Goal: Information Seeking & Learning: Learn about a topic

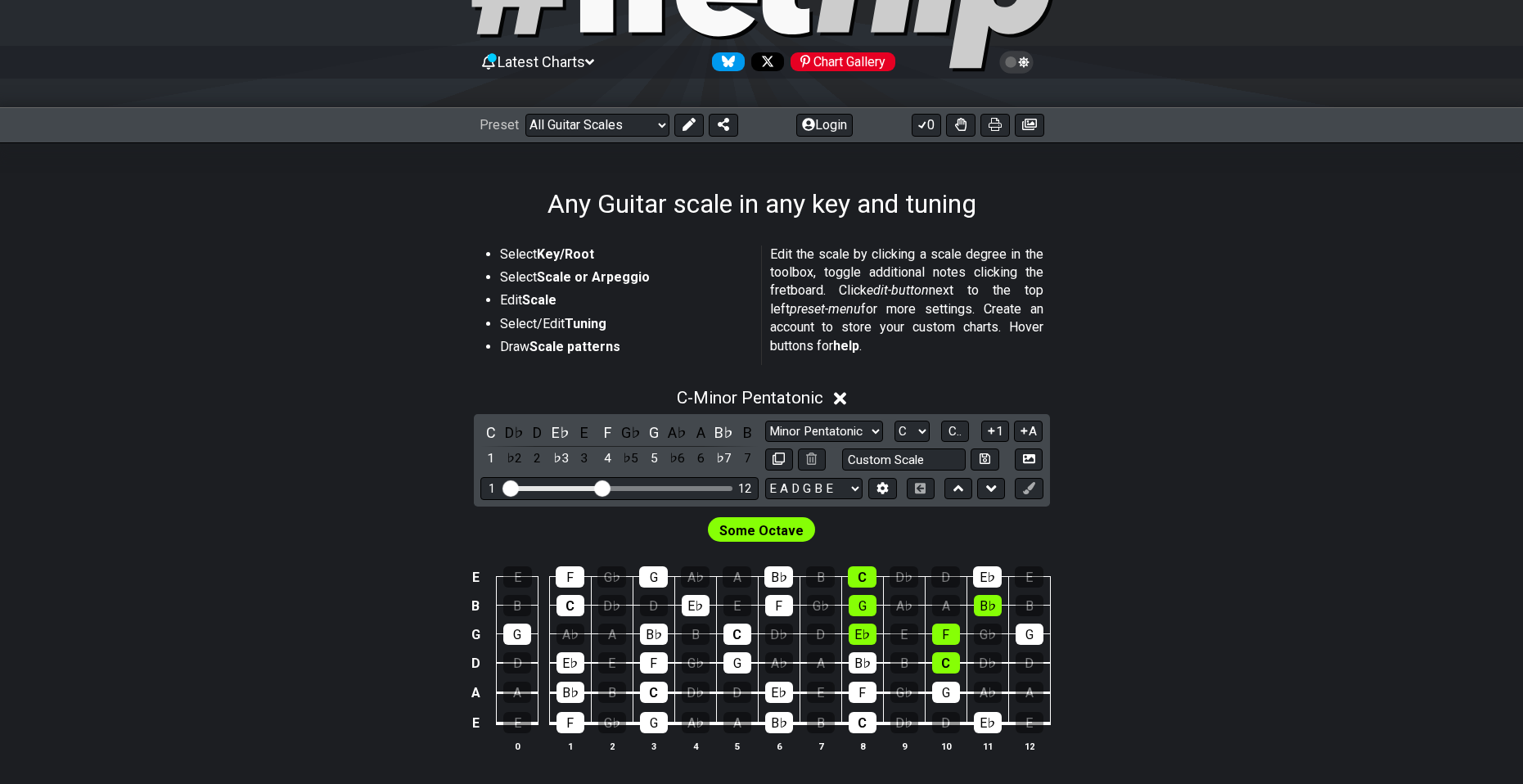
scroll to position [164, 0]
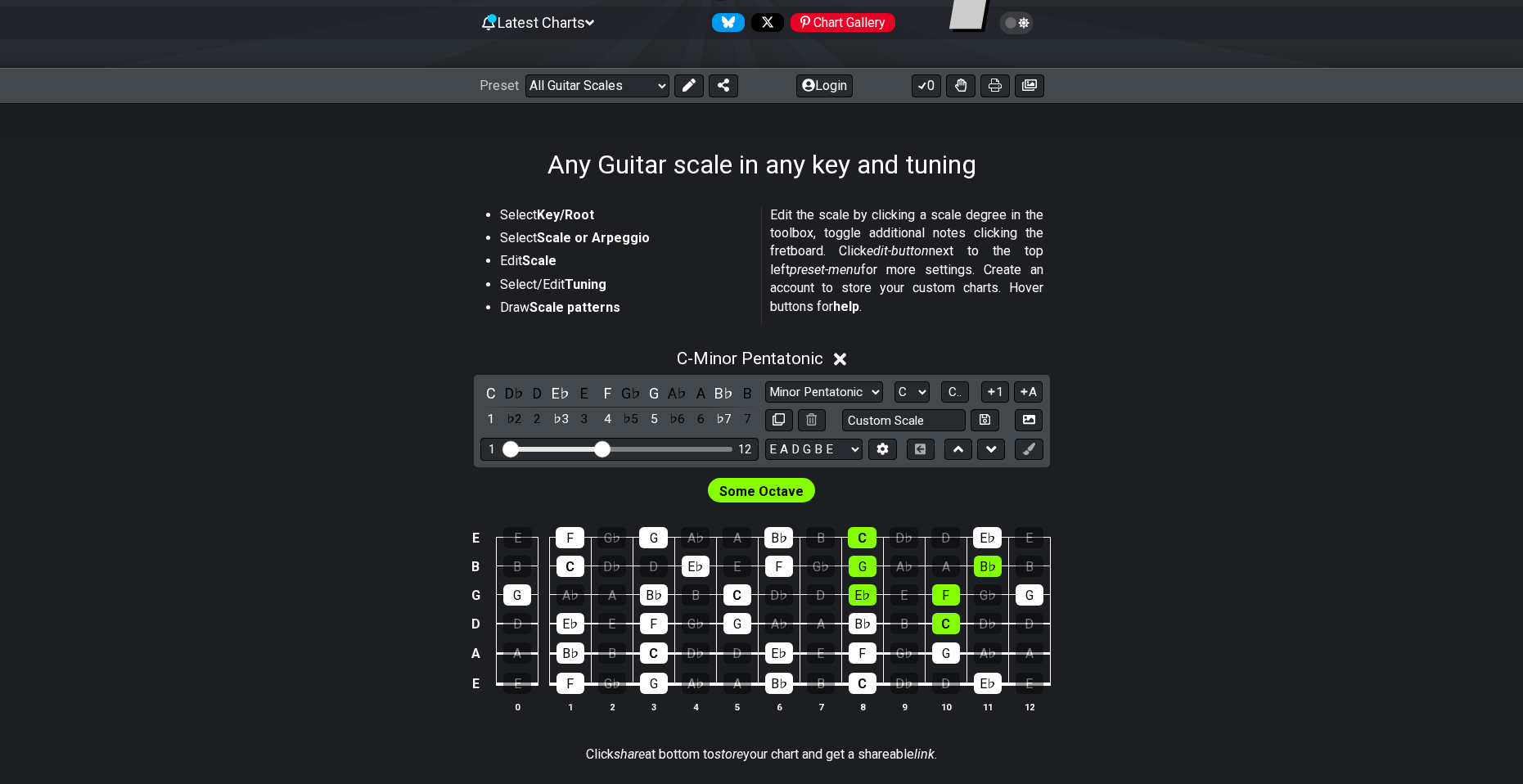
click at [724, 488] on span "Some Octave" at bounding box center [761, 491] width 84 height 24
click at [729, 492] on span "Some Octave" at bounding box center [761, 491] width 84 height 24
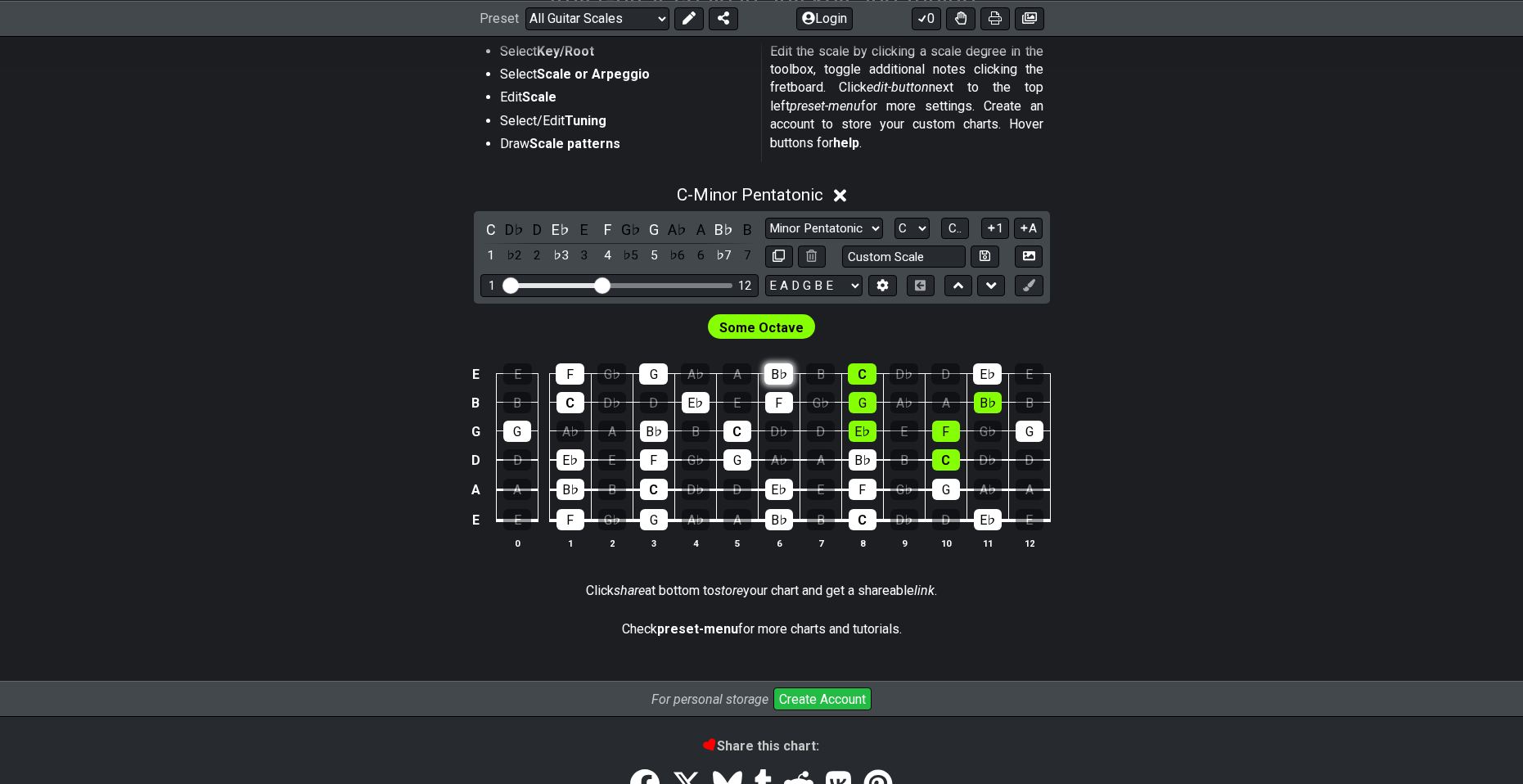
click at [778, 376] on div "B♭" at bounding box center [779, 374] width 29 height 21
click at [778, 377] on div "B♭" at bounding box center [779, 374] width 29 height 21
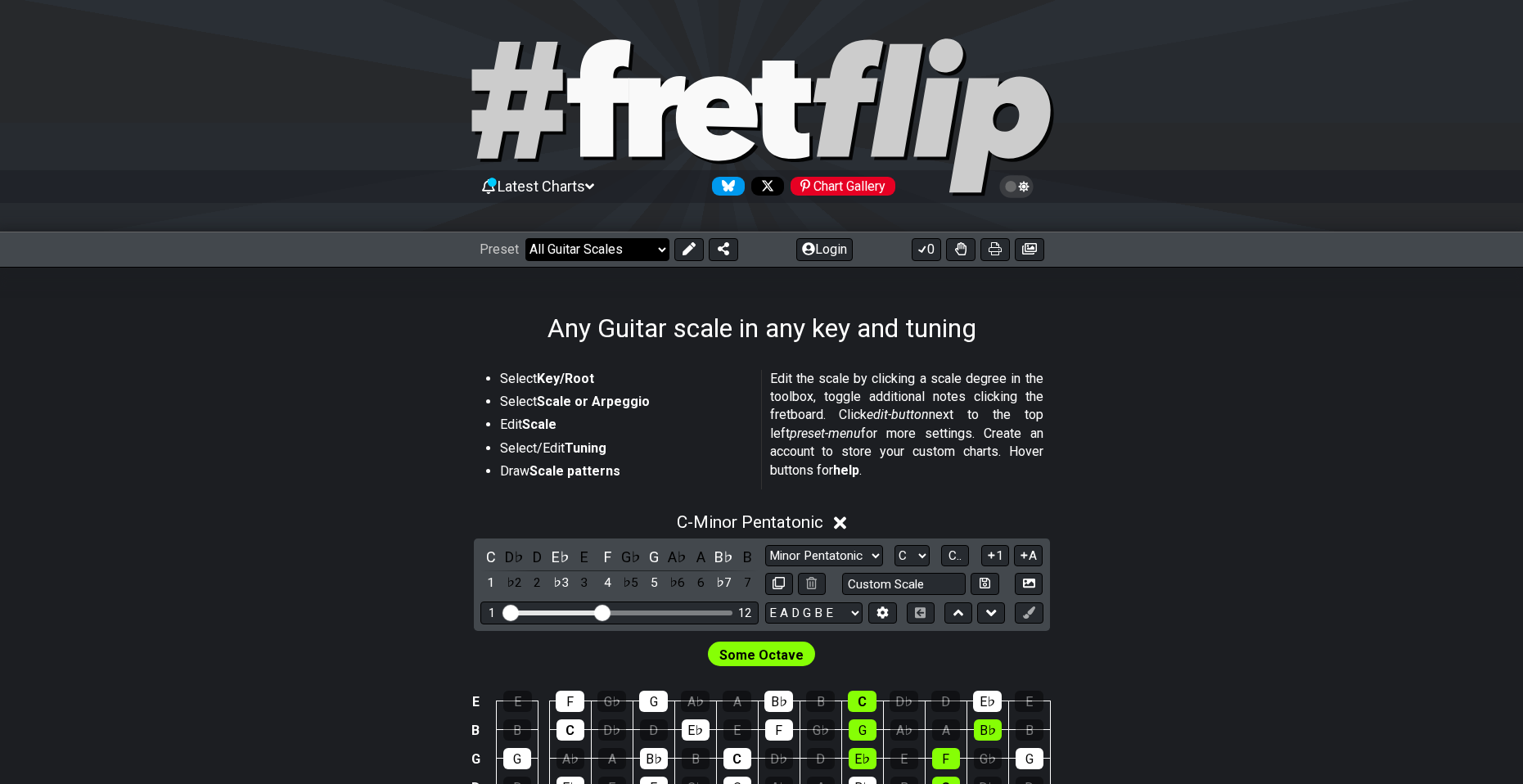
click at [631, 246] on select "Welcome to #fretflip! Initial Preset Custom Preset Minor Pentatonic Major Penta…" at bounding box center [597, 250] width 144 height 23
click at [621, 243] on select "Welcome to #fretflip! Initial Preset Custom Preset Minor Pentatonic Major Penta…" at bounding box center [597, 250] width 144 height 23
drag, startPoint x: 586, startPoint y: 615, endPoint x: 559, endPoint y: 615, distance: 27.0
click at [582, 615] on div "Visible fret range" at bounding box center [553, 612] width 95 height 5
click at [518, 615] on div "Visible fret range" at bounding box center [553, 612] width 95 height 5
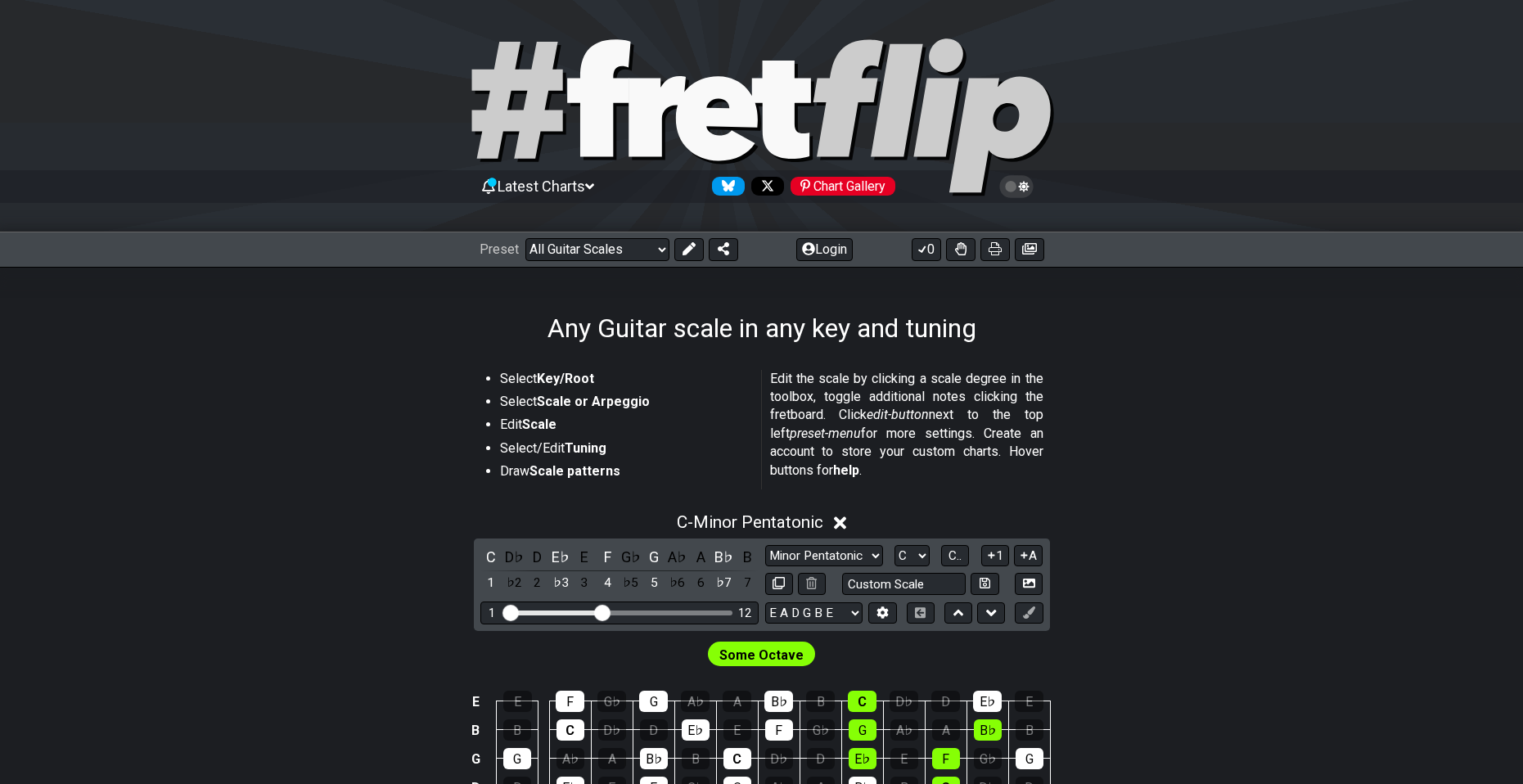
drag, startPoint x: 512, startPoint y: 614, endPoint x: 476, endPoint y: 612, distance: 36.1
click at [503, 611] on input "Visible fret range" at bounding box center [619, 611] width 232 height 0
click at [754, 657] on span "Some Octave" at bounding box center [761, 655] width 84 height 24
click at [778, 517] on span "C - Minor Pentatonic" at bounding box center [750, 522] width 147 height 19
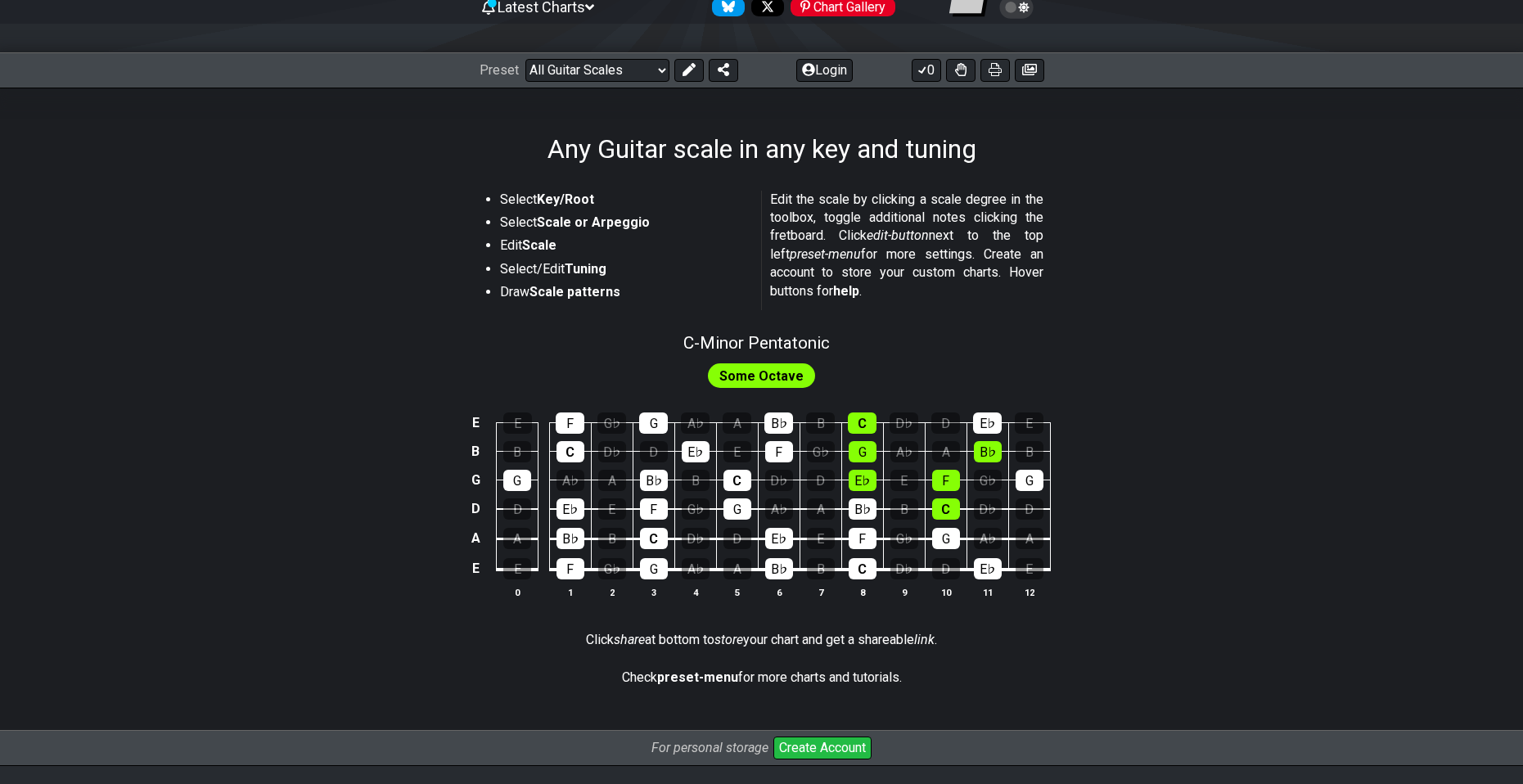
scroll to position [288, 0]
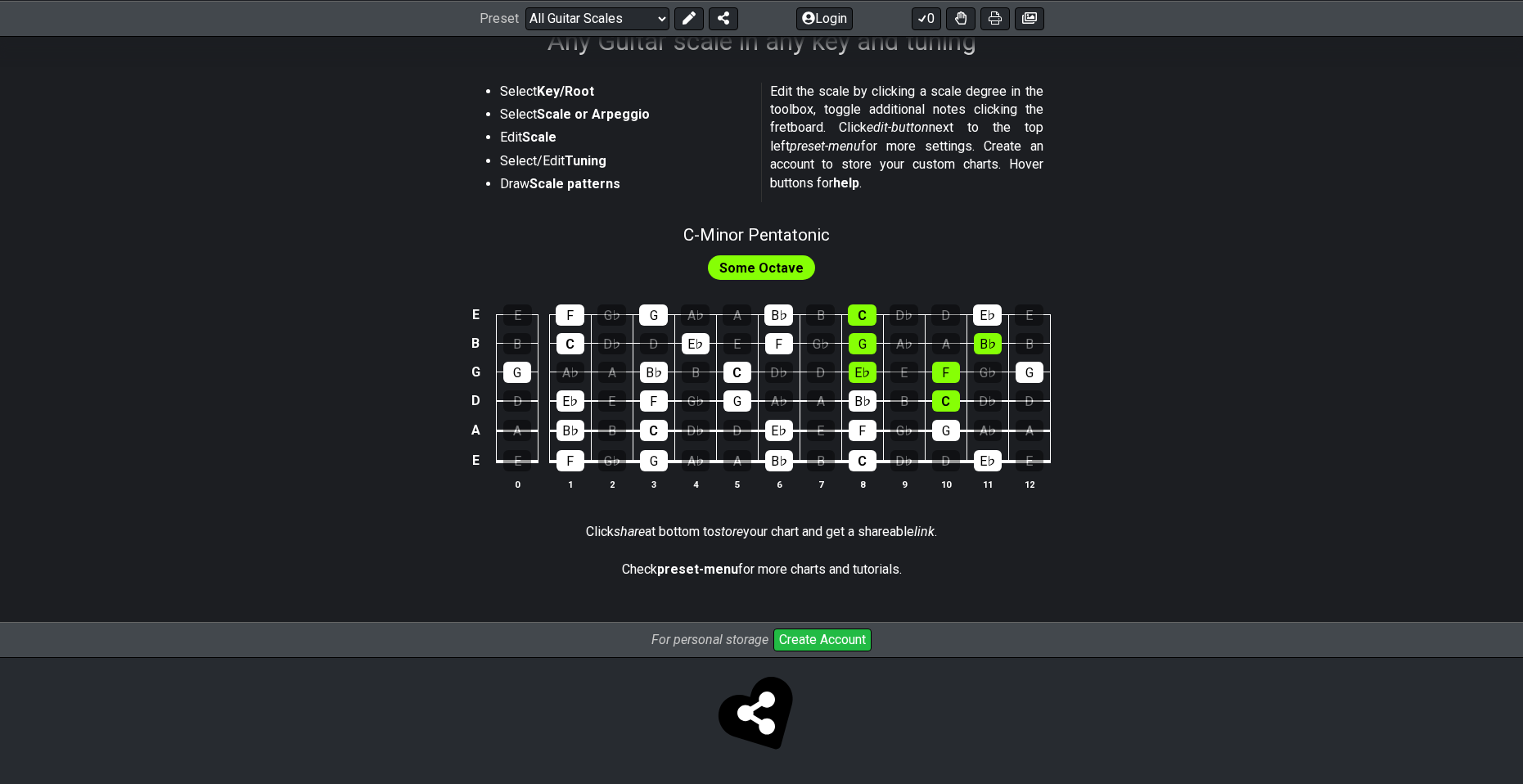
click at [764, 268] on span "Some Octave" at bounding box center [761, 268] width 84 height 24
click at [771, 261] on span "Some Octave" at bounding box center [761, 268] width 84 height 24
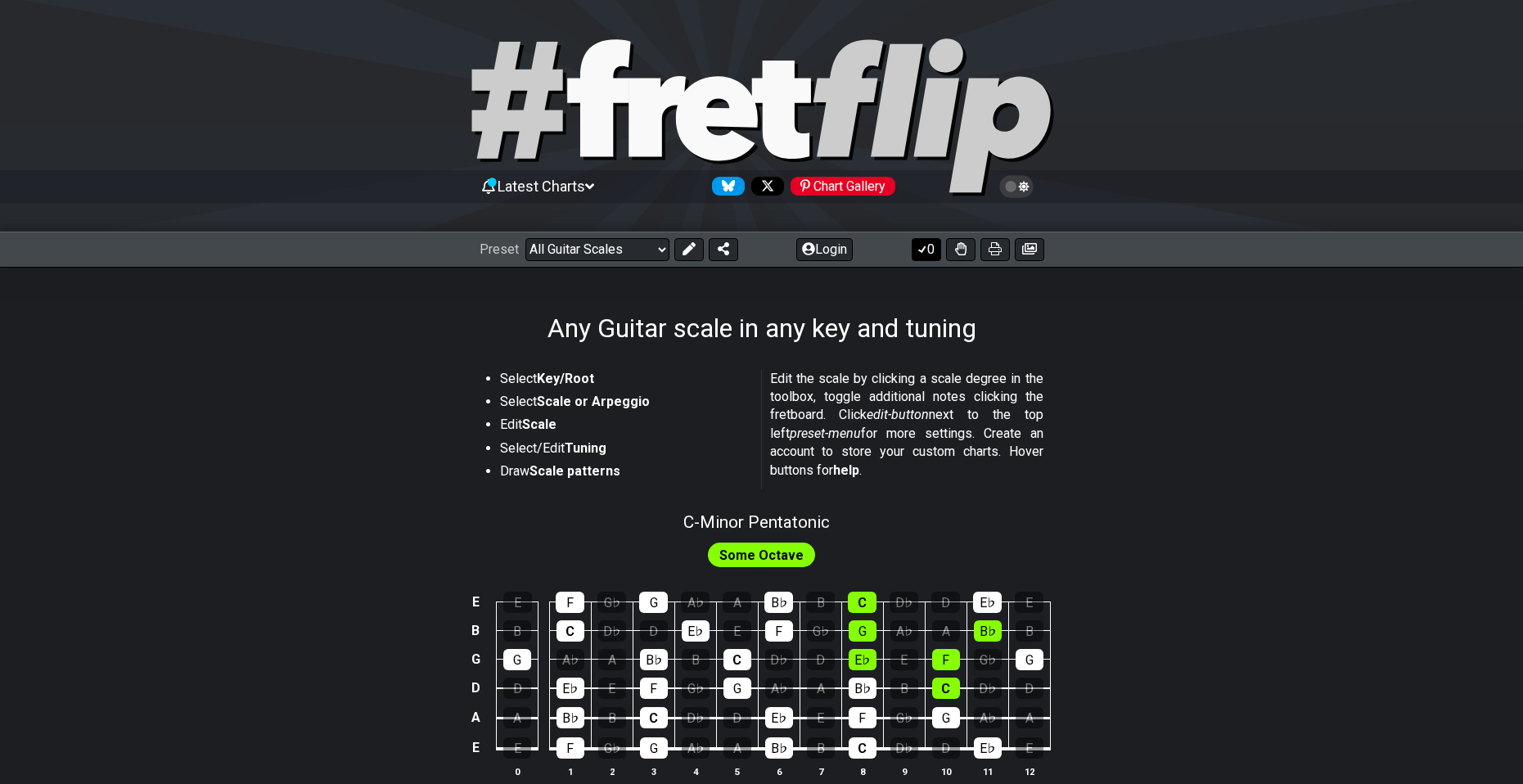
click at [923, 253] on icon at bounding box center [922, 249] width 16 height 14
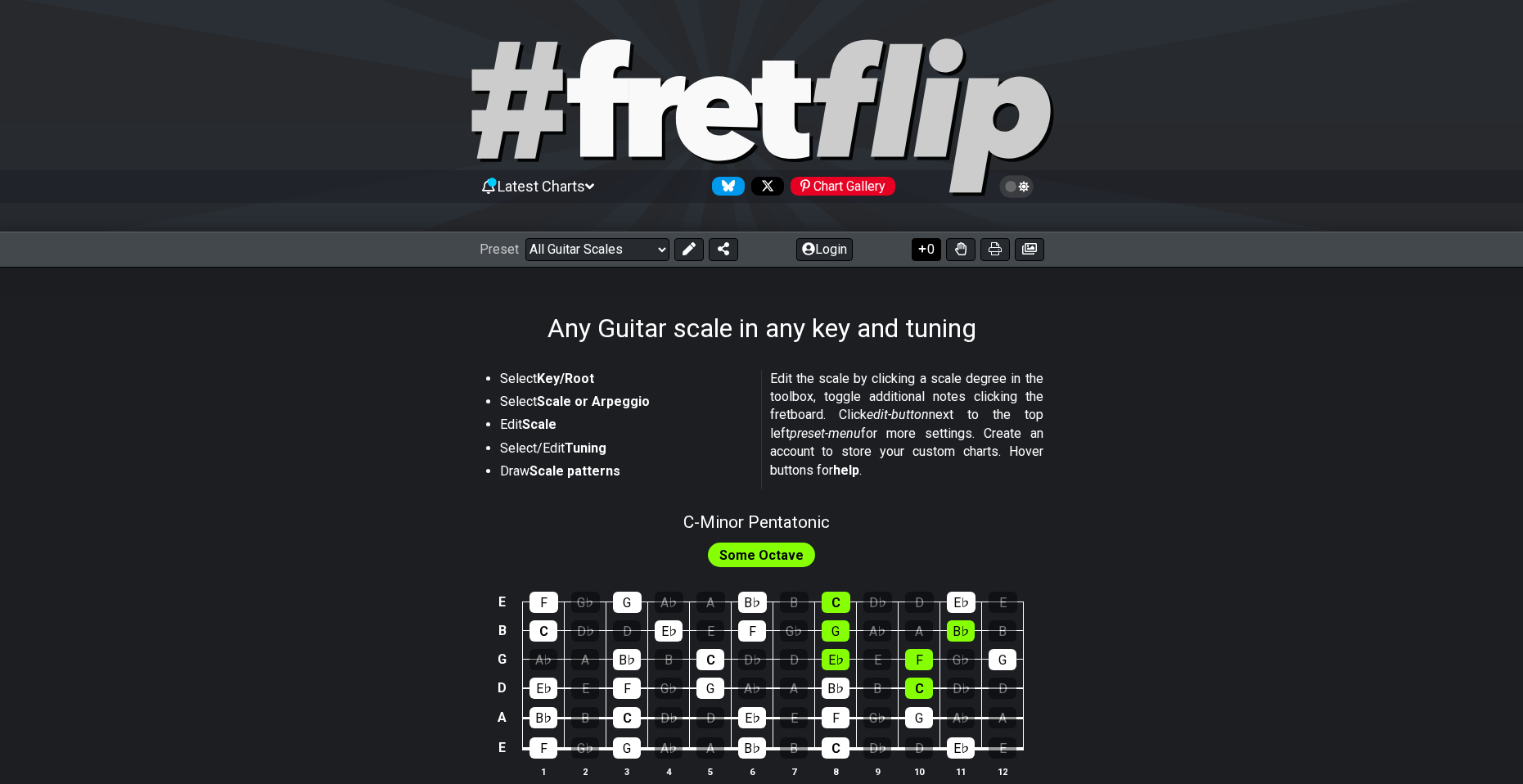
click at [923, 253] on icon at bounding box center [922, 249] width 16 height 14
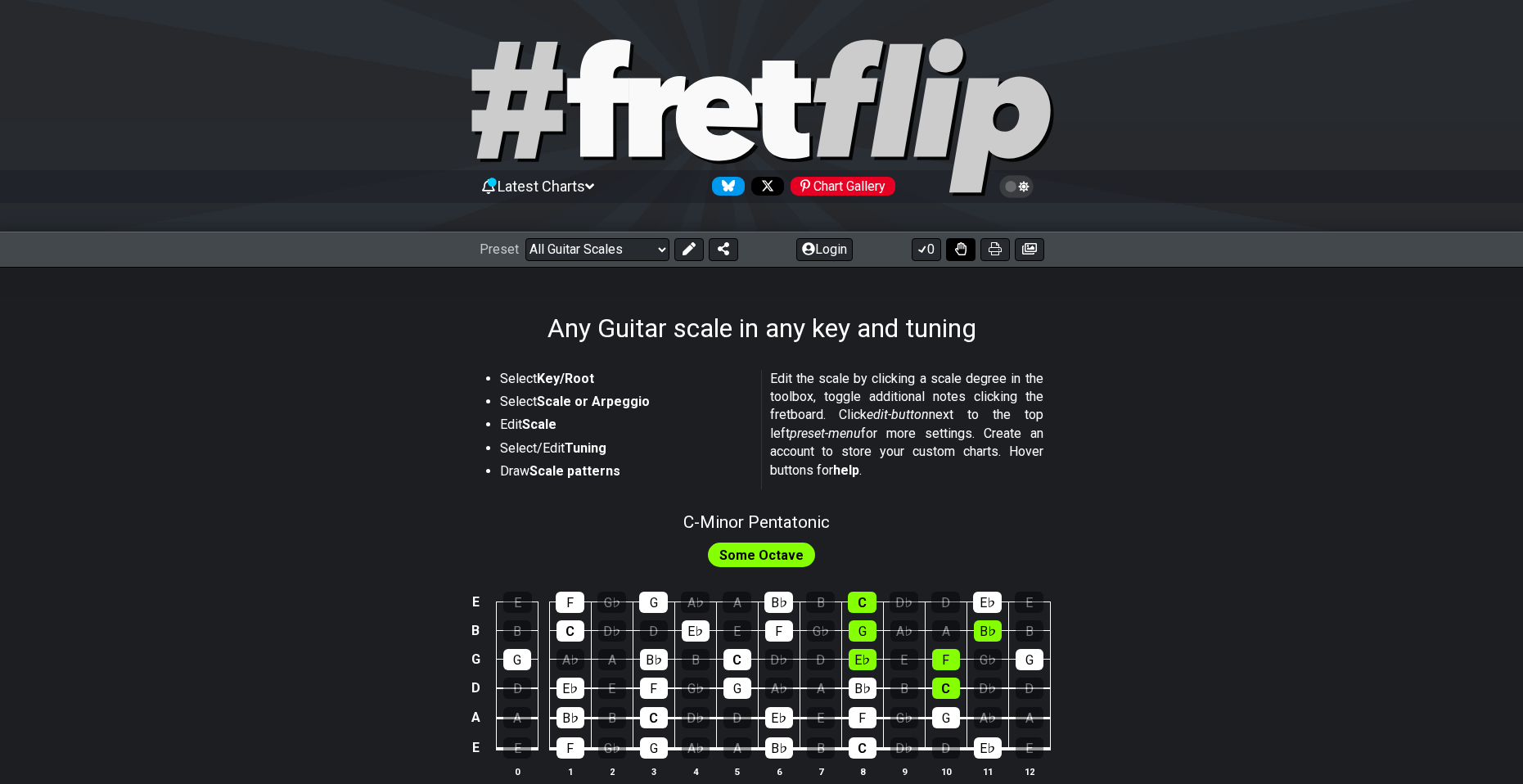
click at [954, 253] on button at bounding box center [961, 250] width 30 height 23
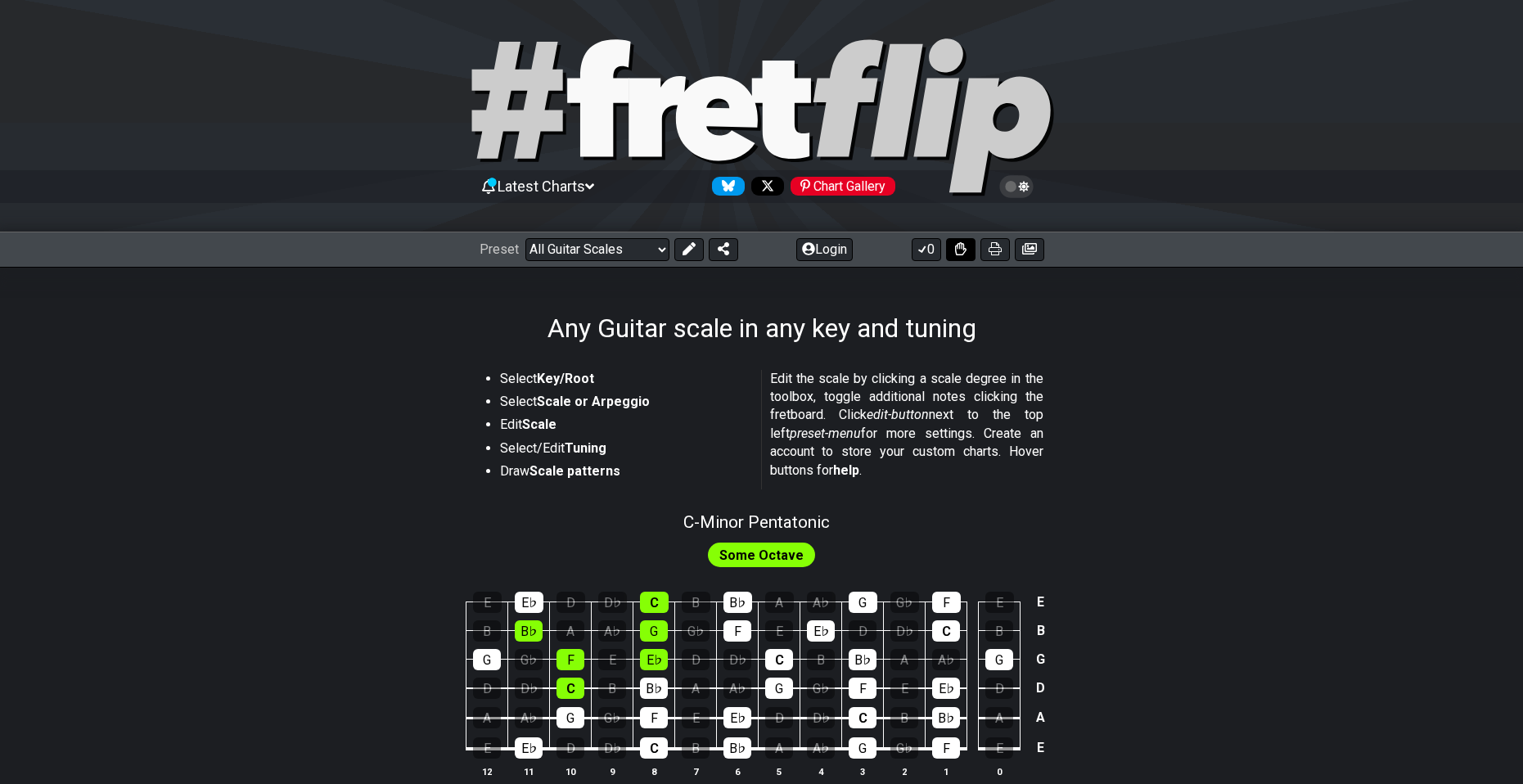
click at [965, 256] on button at bounding box center [961, 250] width 30 height 23
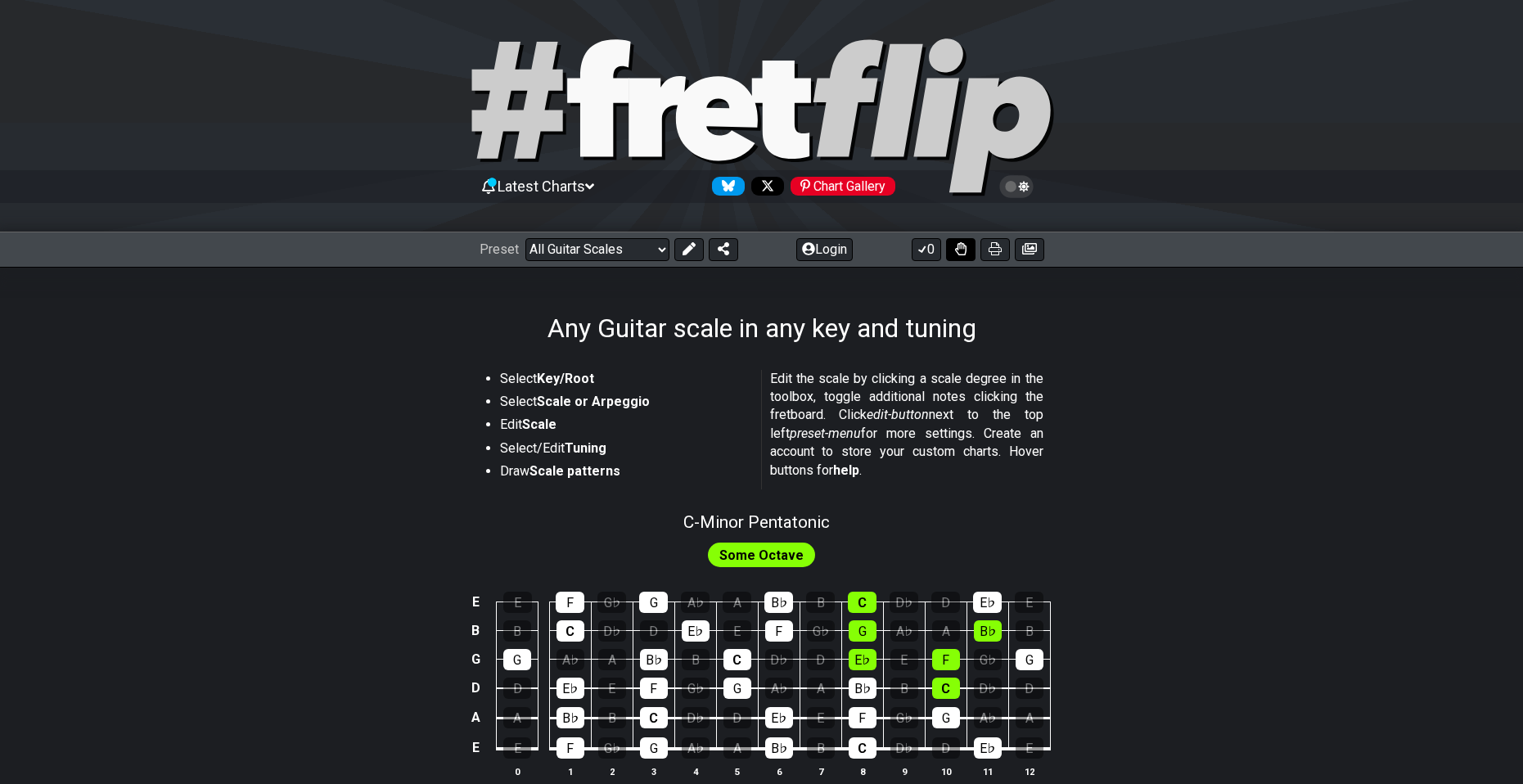
click at [958, 246] on icon at bounding box center [961, 249] width 12 height 14
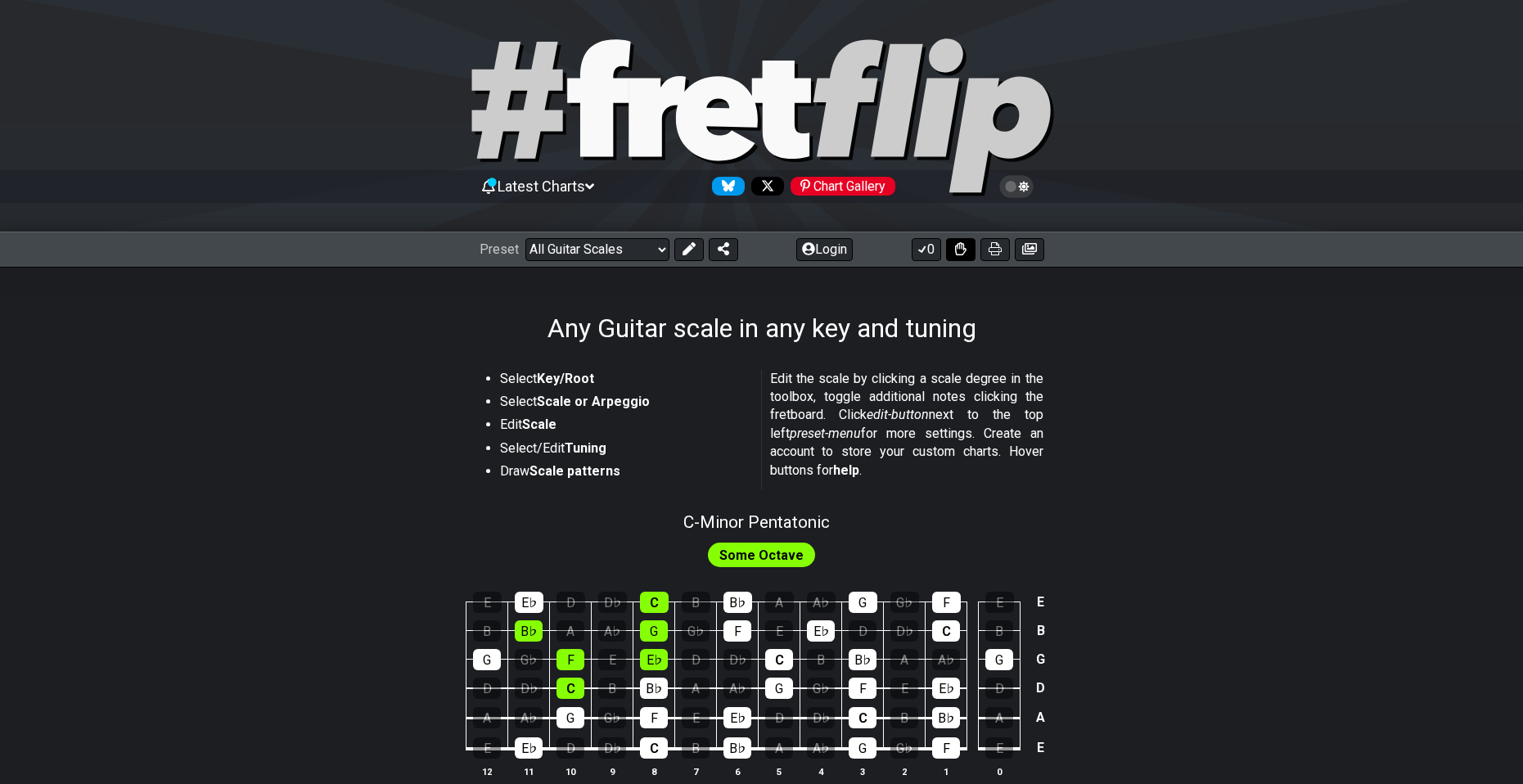
click at [958, 246] on icon at bounding box center [961, 249] width 12 height 14
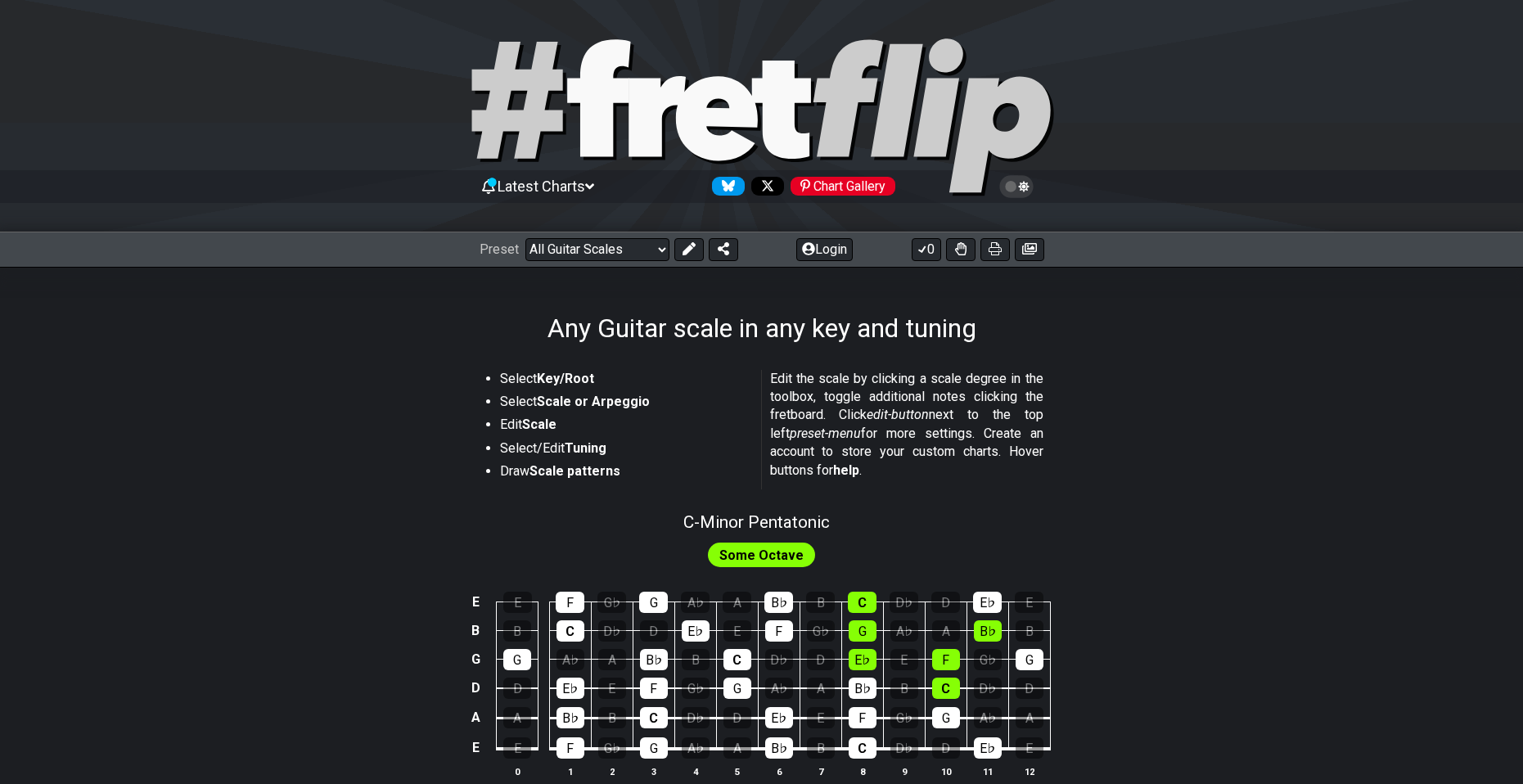
drag, startPoint x: 958, startPoint y: 246, endPoint x: 922, endPoint y: 285, distance: 53.1
click at [913, 296] on div "Any Guitar scale in any key and tuning" at bounding box center [761, 306] width 1523 height 77
click at [950, 253] on button at bounding box center [961, 250] width 30 height 23
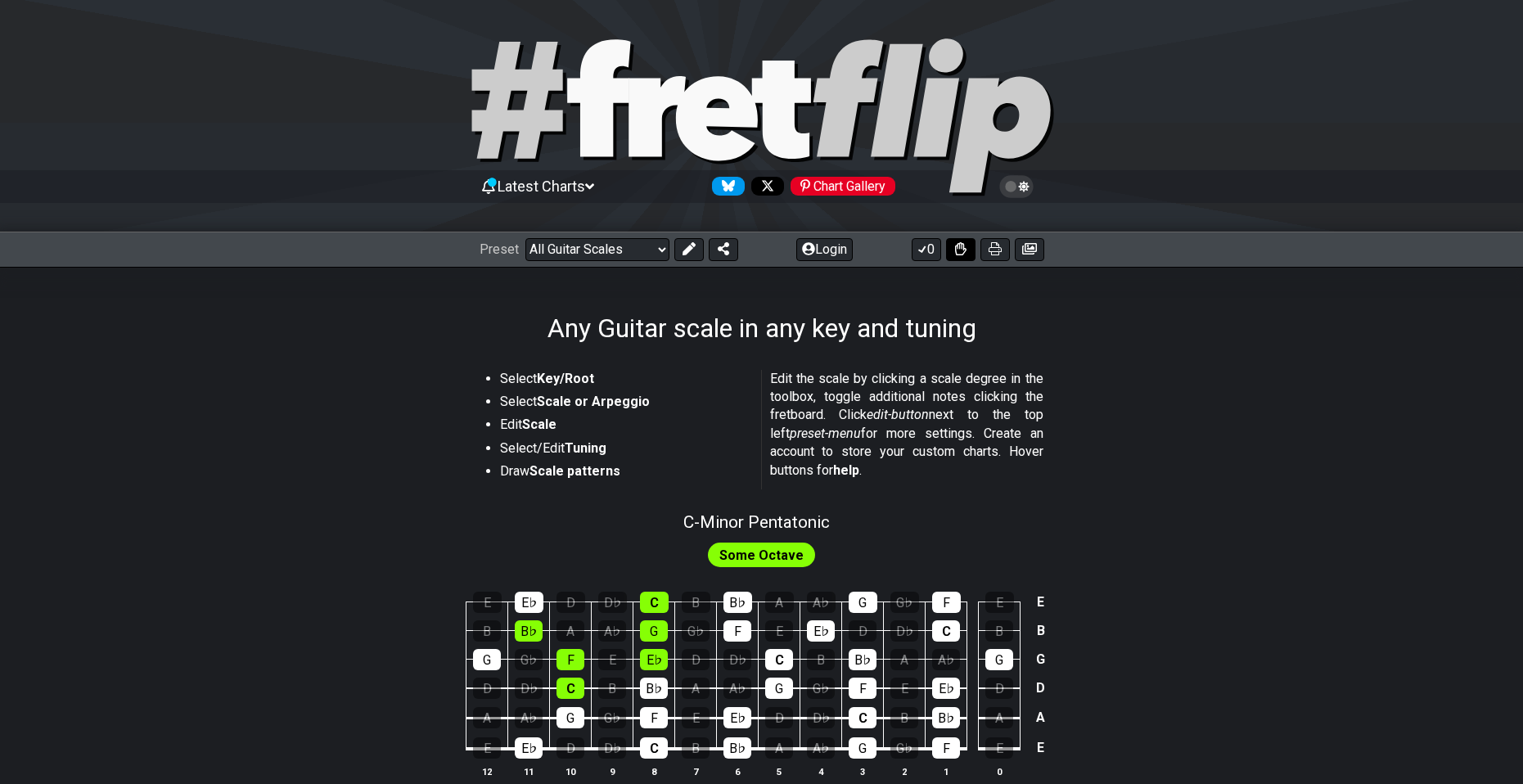
click at [960, 249] on icon at bounding box center [961, 249] width 12 height 14
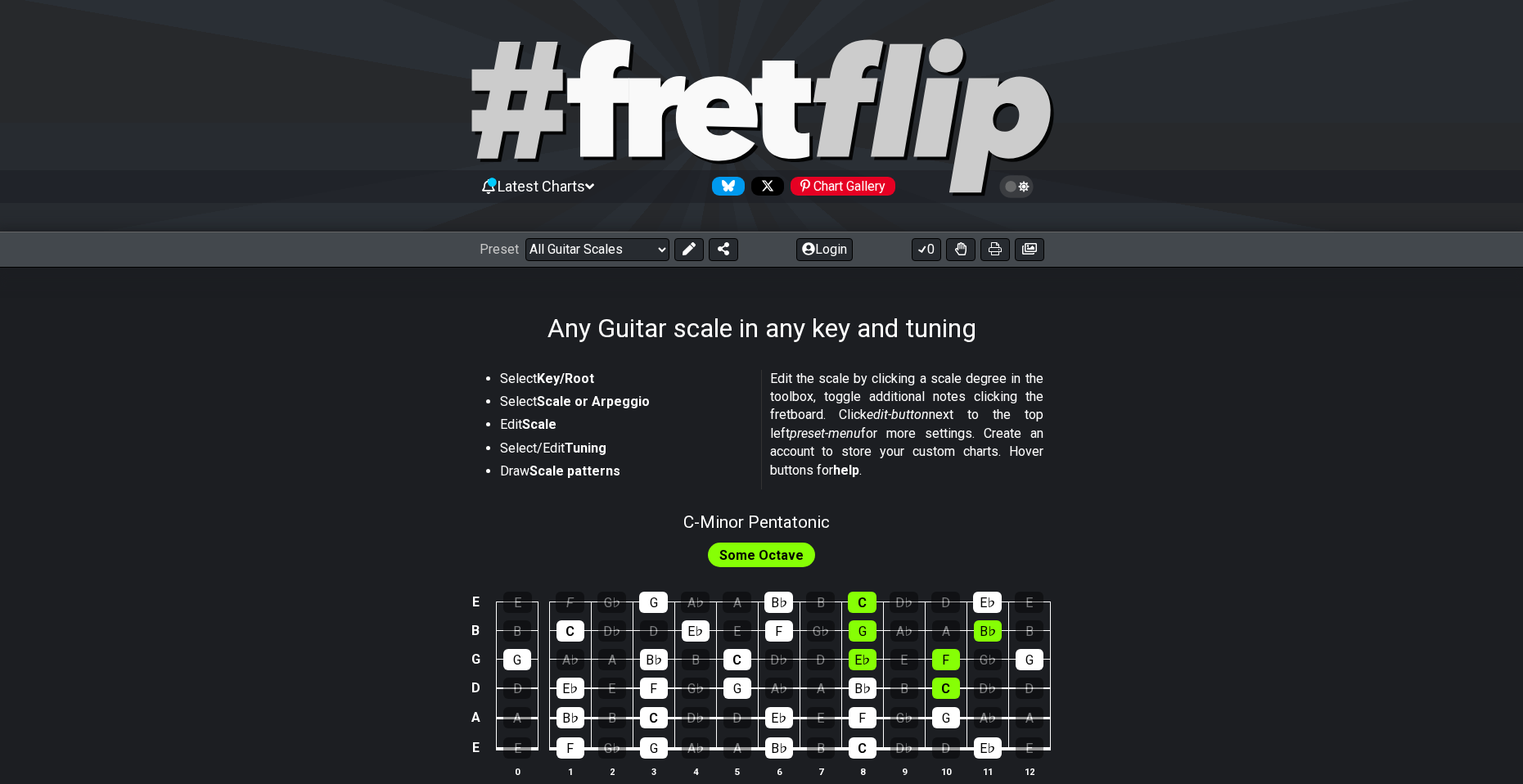
drag, startPoint x: 558, startPoint y: 619, endPoint x: 495, endPoint y: 592, distance: 68.5
click at [495, 592] on td at bounding box center [490, 588] width 11 height 29
click at [558, 600] on div "F" at bounding box center [570, 603] width 29 height 21
click at [525, 601] on div "E" at bounding box center [518, 603] width 29 height 21
click at [519, 636] on div "B" at bounding box center [517, 631] width 28 height 21
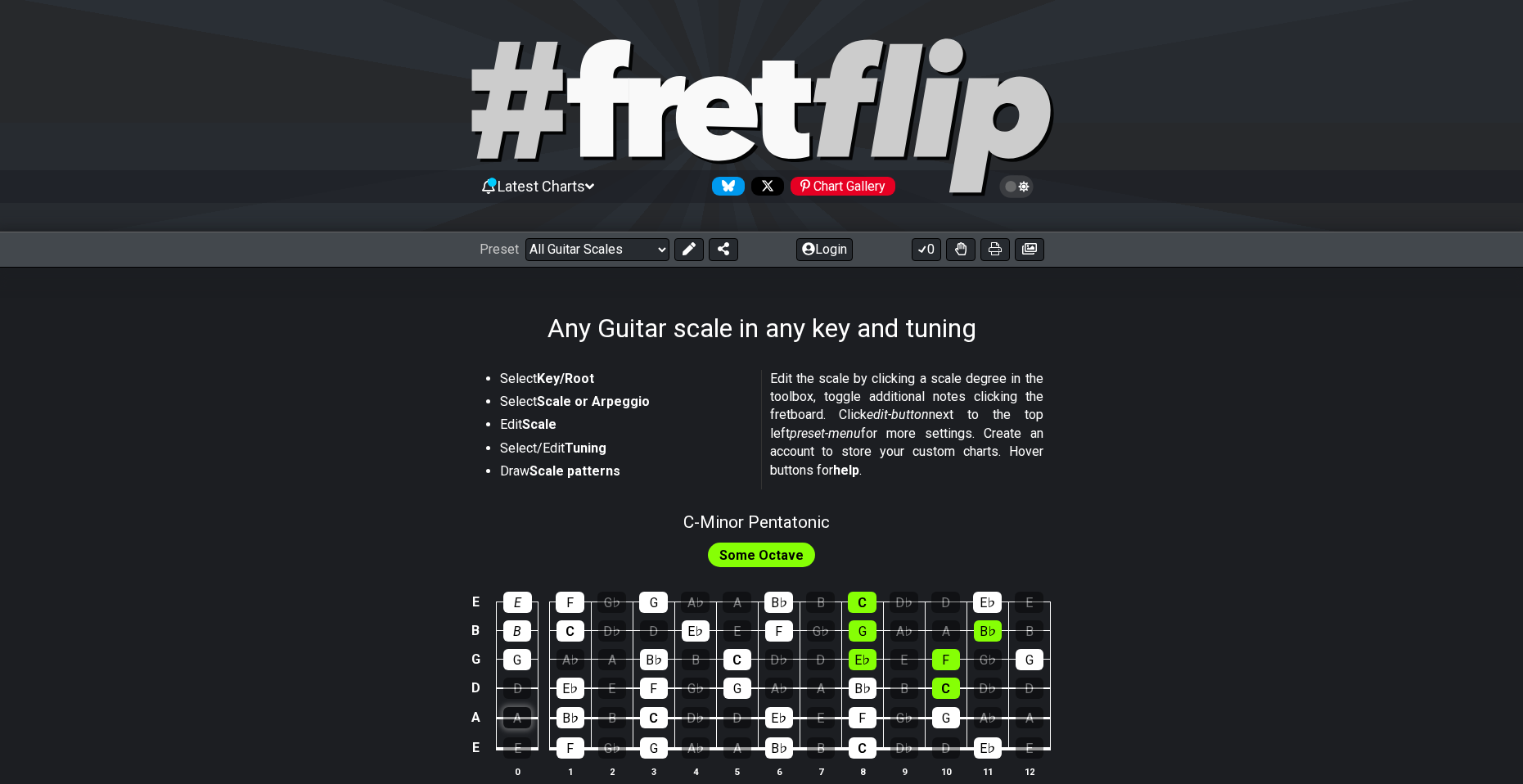
drag, startPoint x: 526, startPoint y: 690, endPoint x: 517, endPoint y: 711, distance: 22.8
click at [525, 690] on div "D" at bounding box center [517, 689] width 28 height 21
click at [517, 725] on div "A" at bounding box center [517, 717] width 28 height 21
click at [519, 749] on div "E" at bounding box center [517, 748] width 28 height 21
click at [613, 248] on select "Welcome to #fretflip! Initial Preset Custom Preset Minor Pentatonic Major Penta…" at bounding box center [597, 250] width 144 height 23
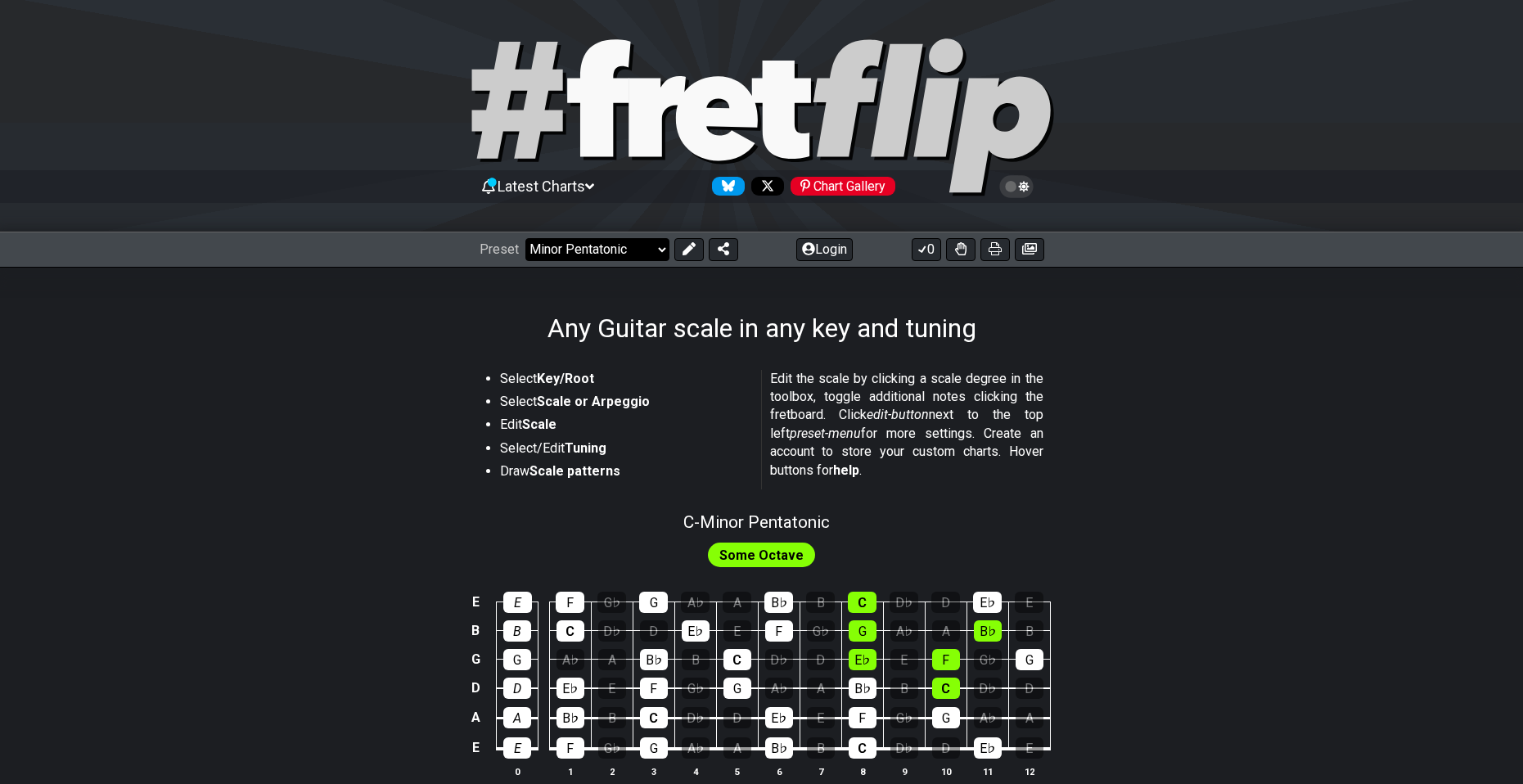
click at [526, 238] on select "Welcome to #fretflip! Initial Preset Custom Preset Minor Pentatonic Major Penta…" at bounding box center [597, 250] width 144 height 23
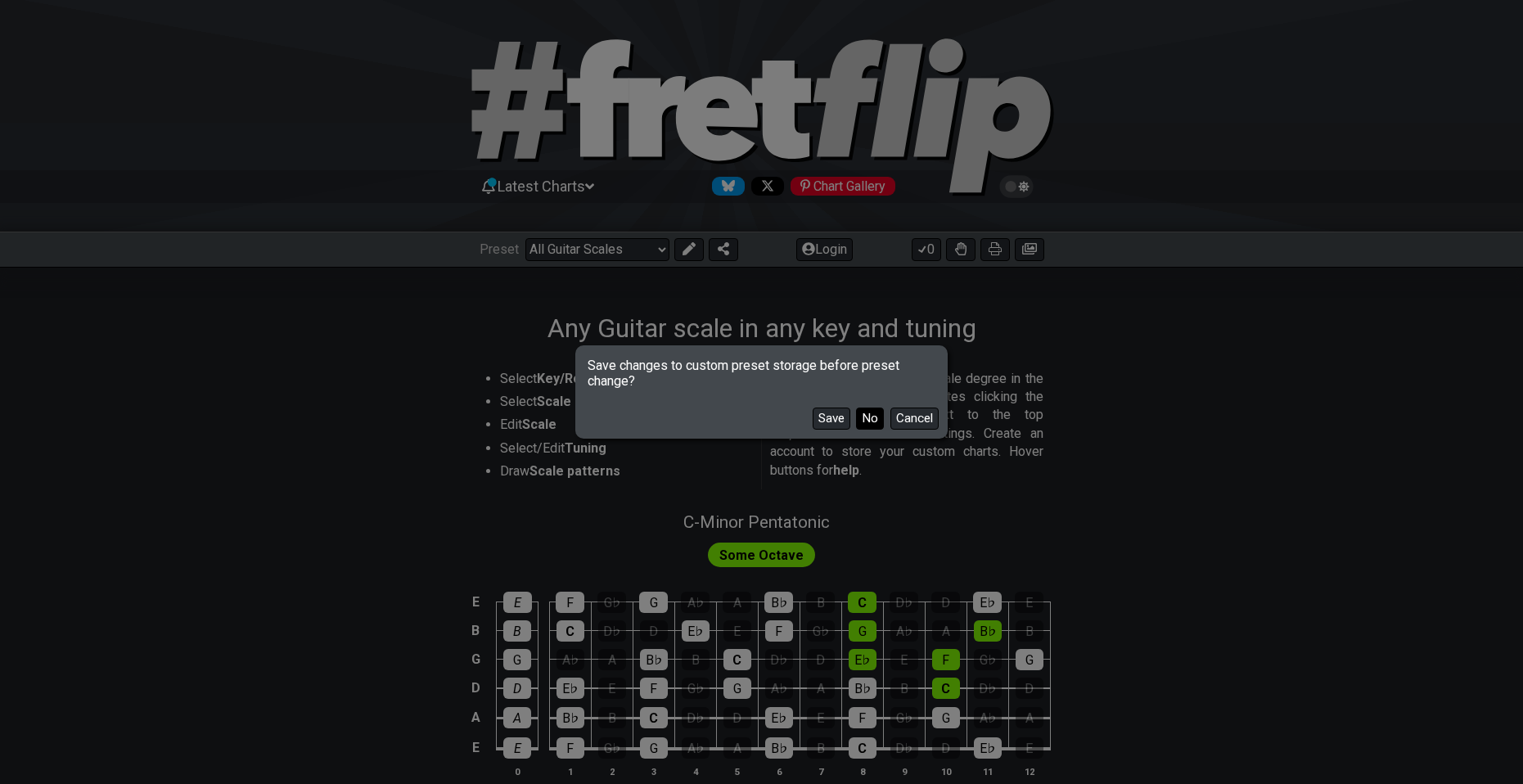
click at [869, 419] on button "No" at bounding box center [870, 419] width 28 height 22
select select "/minor-pentatonic"
select select "C"
